Goal: Find specific page/section: Find specific page/section

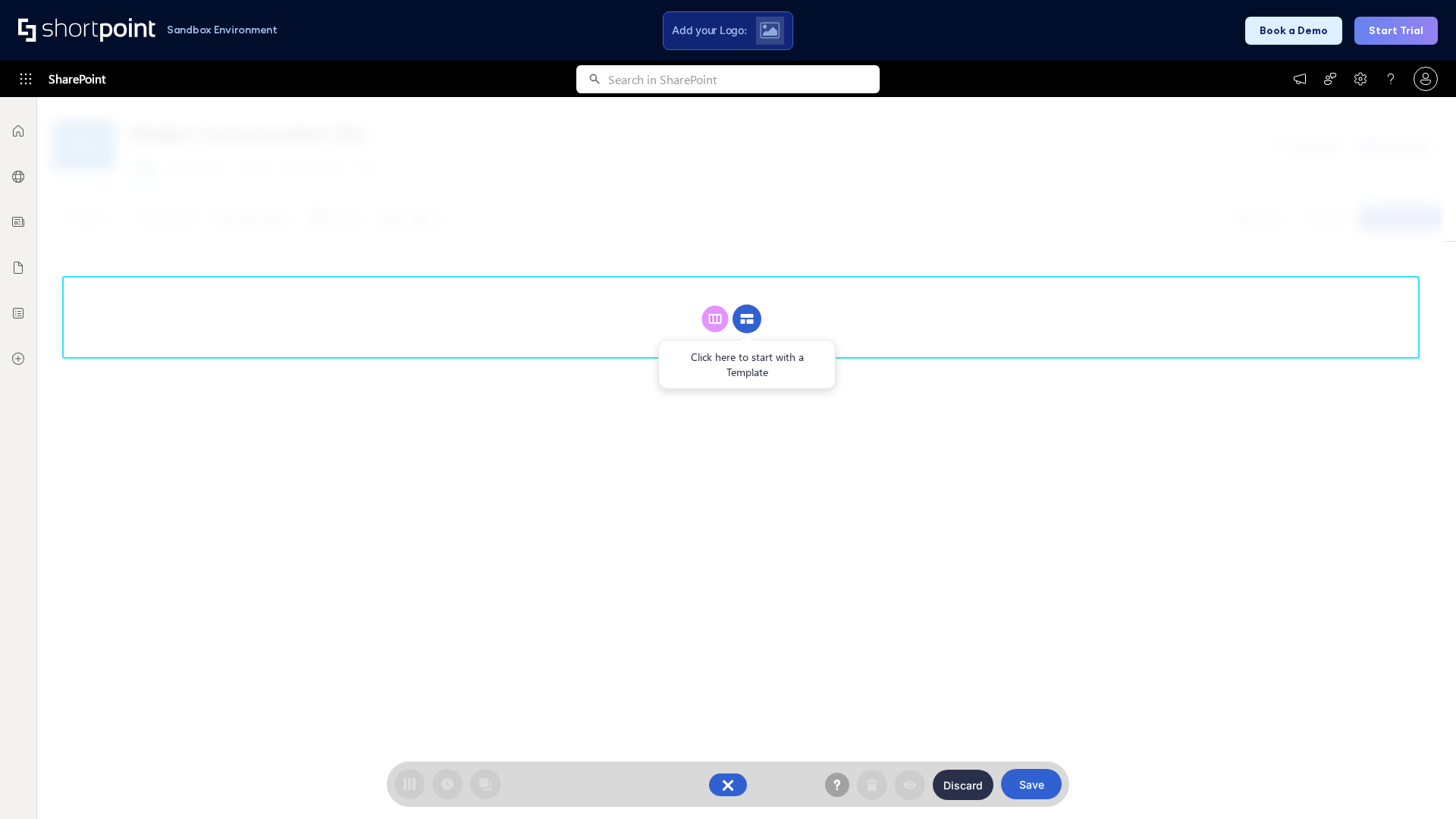
click at [747, 319] on circle at bounding box center [747, 319] width 29 height 29
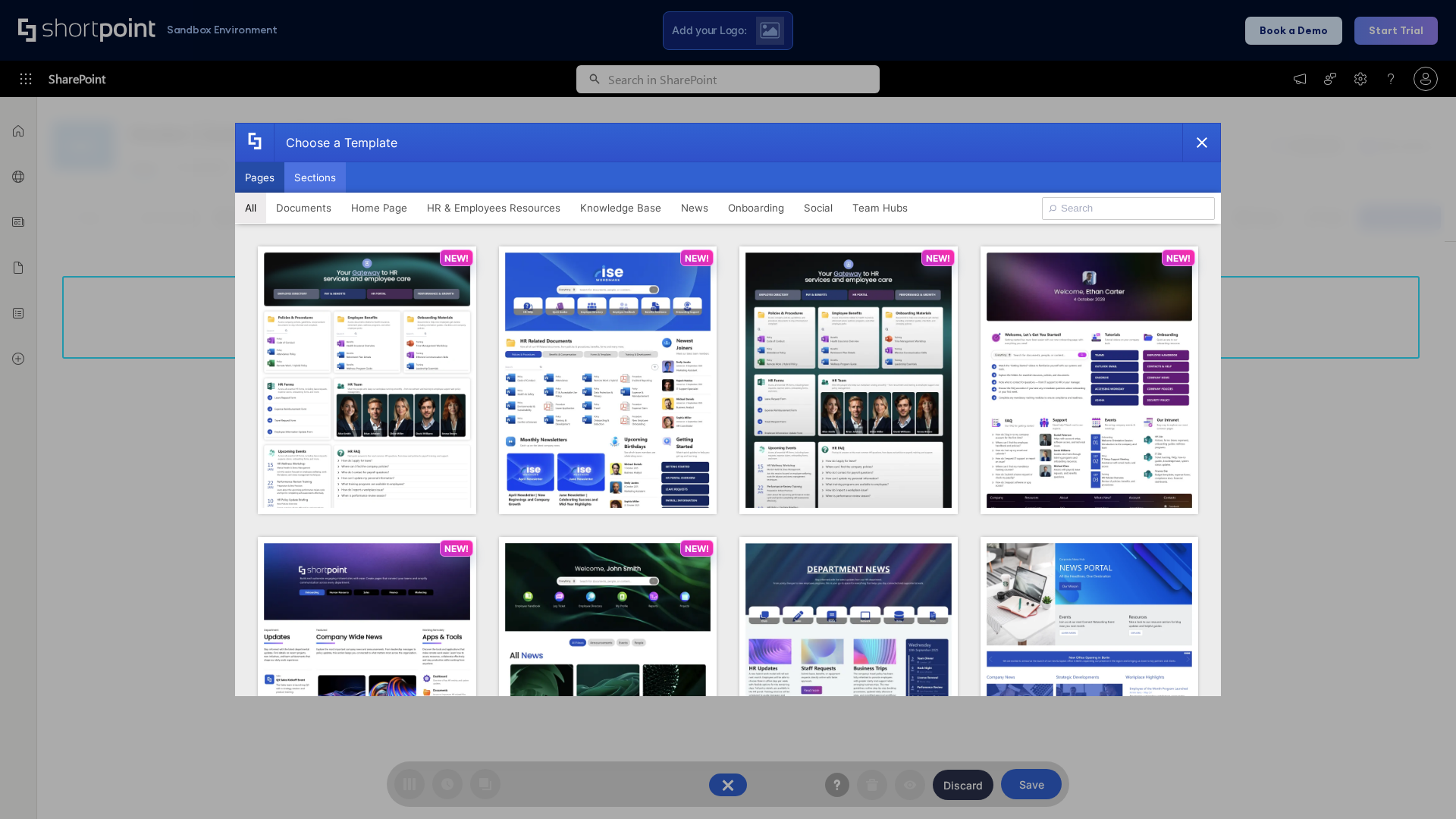
click at [315, 178] on button "Sections" at bounding box center [315, 177] width 61 height 30
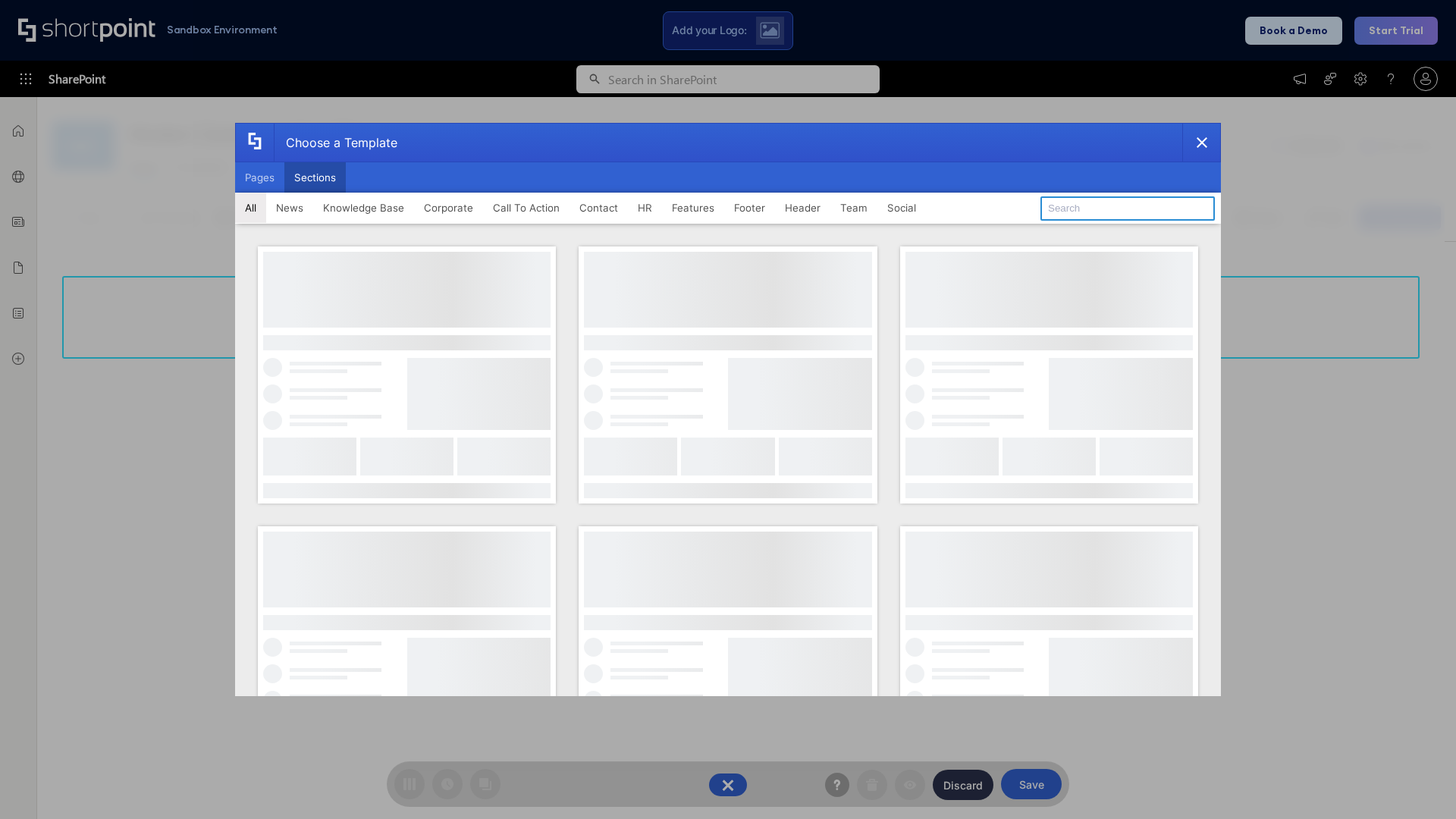
type input "Employee Spotlight 1"
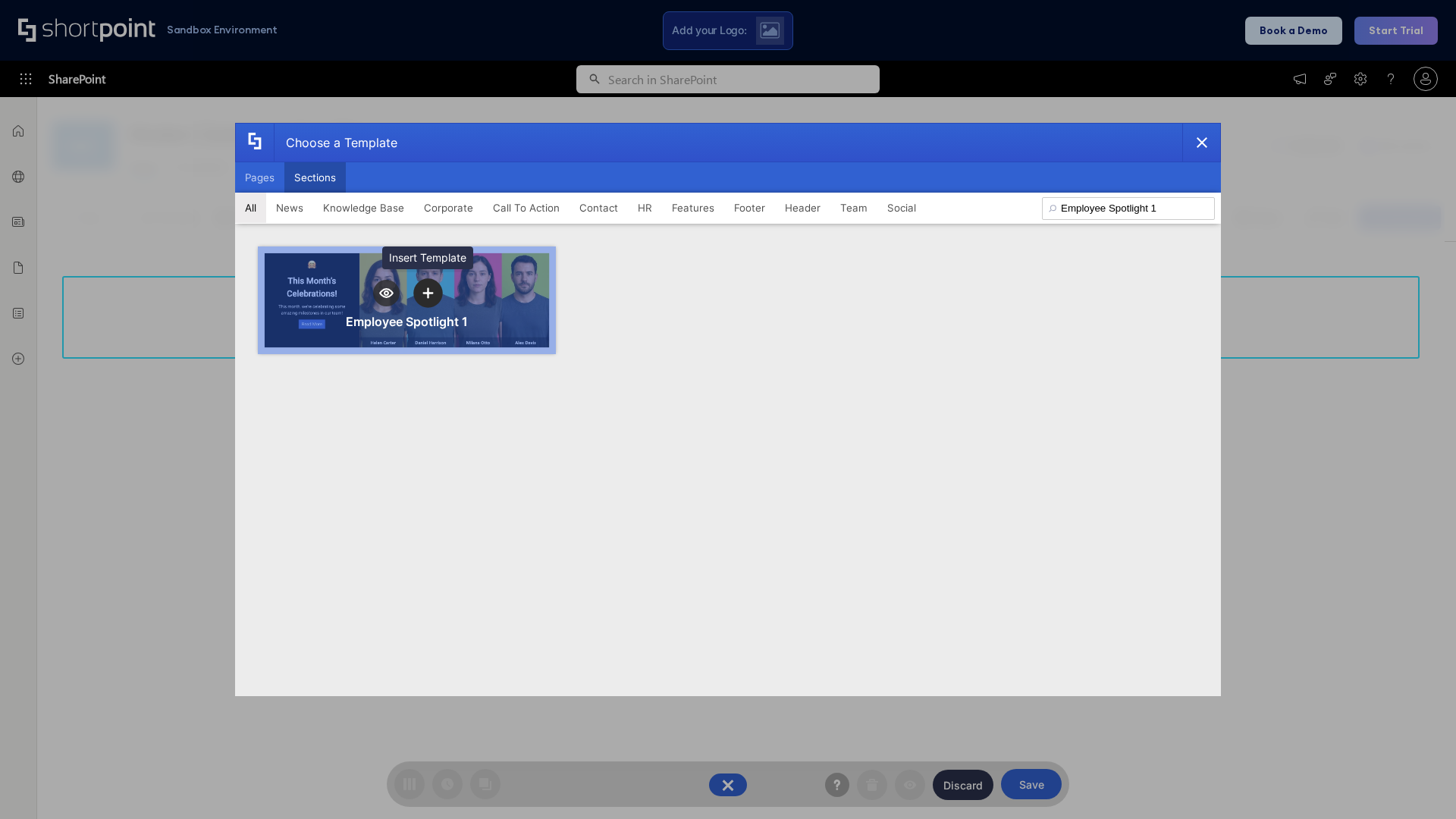
click at [428, 293] on icon "template selector" at bounding box center [427, 293] width 11 height 11
